Goal: Information Seeking & Learning: Understand process/instructions

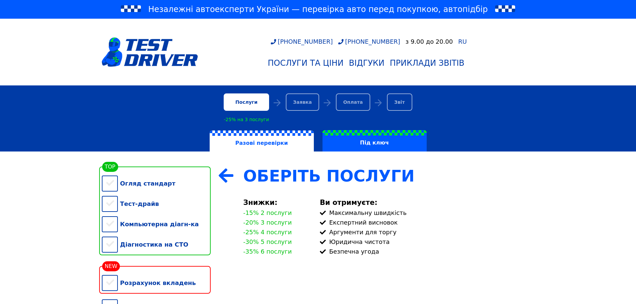
scroll to position [100, 0]
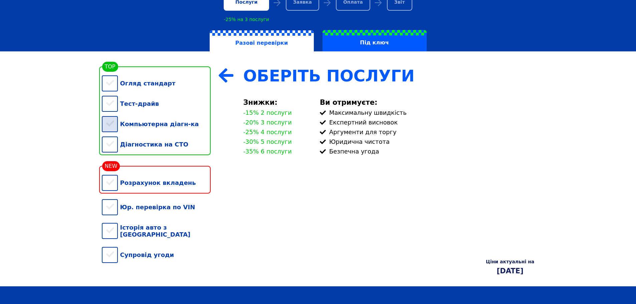
click at [115, 130] on div "Компьютерна діагн-ка" at bounding box center [156, 124] width 109 height 20
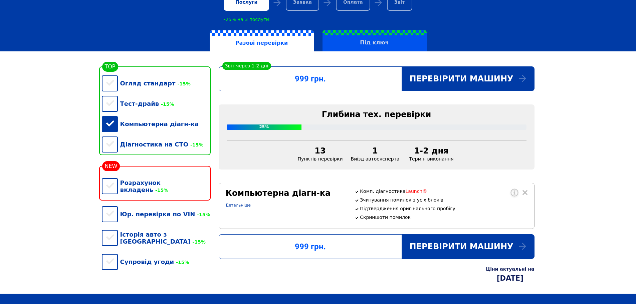
click at [370, 45] on label "Під ключ" at bounding box center [375, 40] width 104 height 21
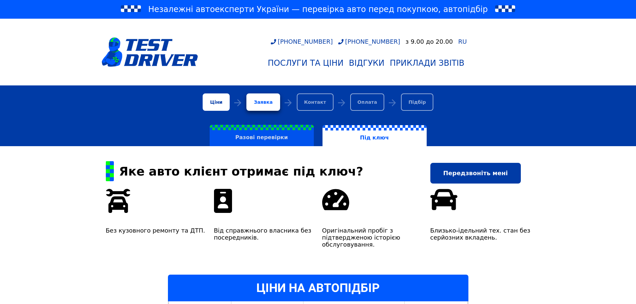
drag, startPoint x: 241, startPoint y: 132, endPoint x: 245, endPoint y: 134, distance: 4.5
click at [241, 132] on label "Разові перевірки" at bounding box center [262, 135] width 104 height 21
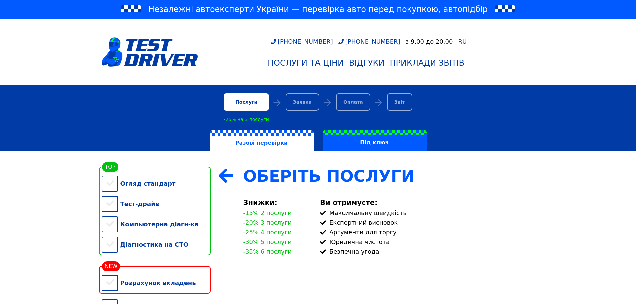
scroll to position [67, 0]
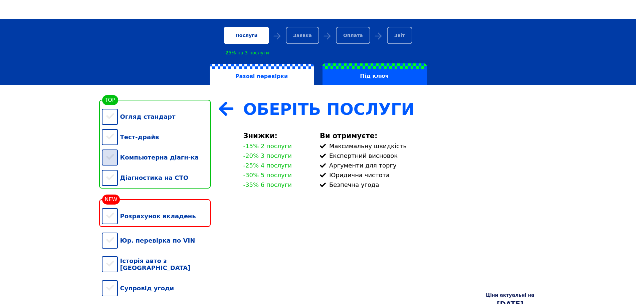
click at [131, 164] on div "Компьютерна діагн-ка" at bounding box center [156, 157] width 109 height 20
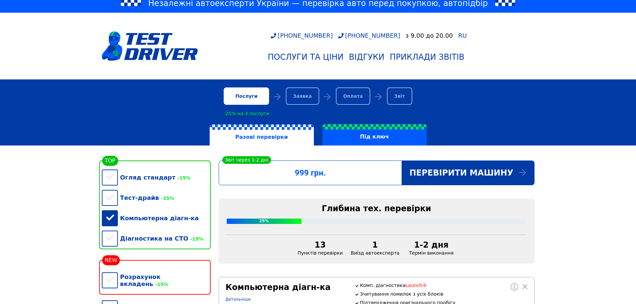
scroll to position [0, 0]
